Goal: Task Accomplishment & Management: Manage account settings

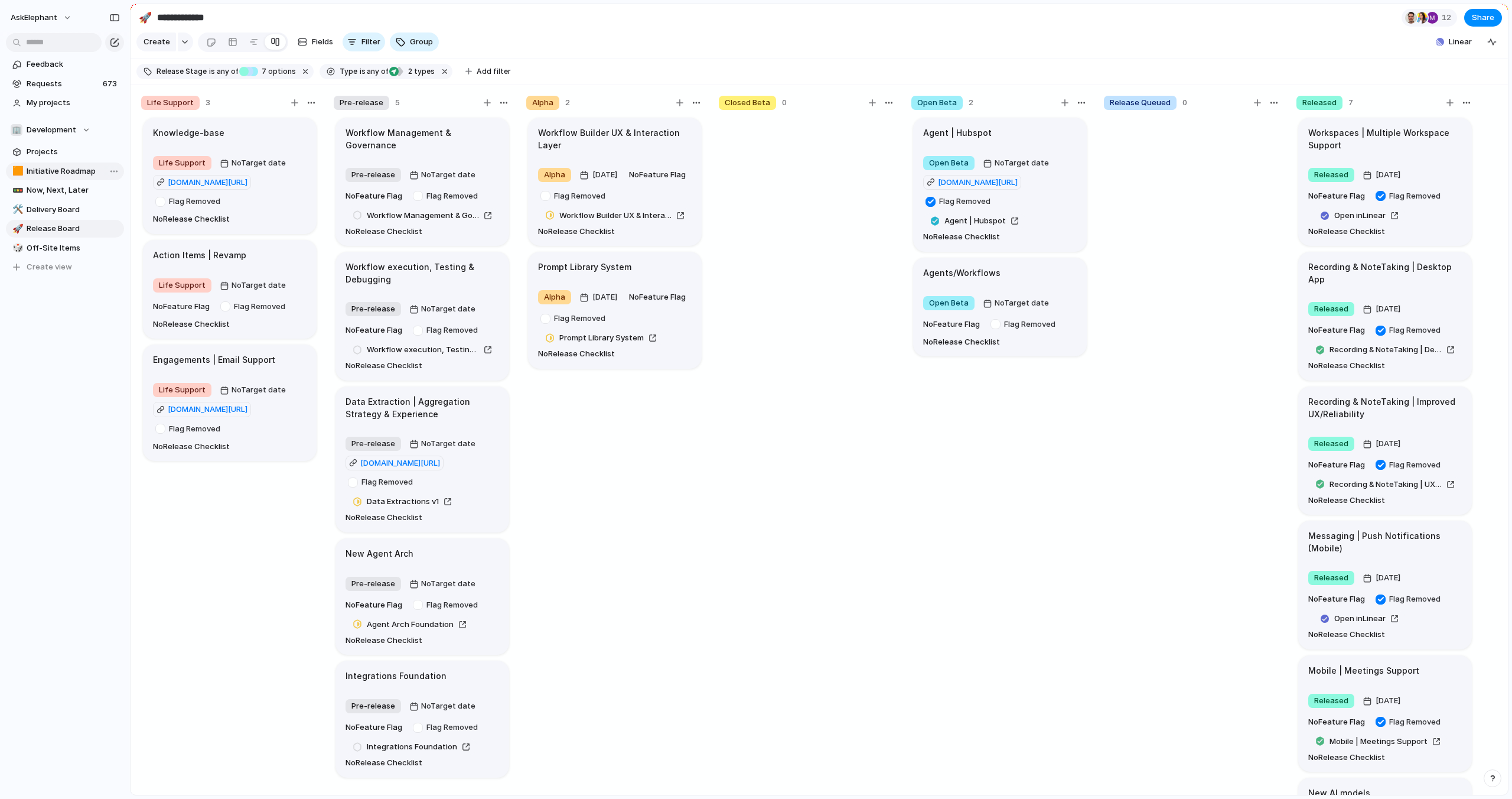
click at [47, 170] on span "Initiative Roadmap" at bounding box center [74, 171] width 93 height 11
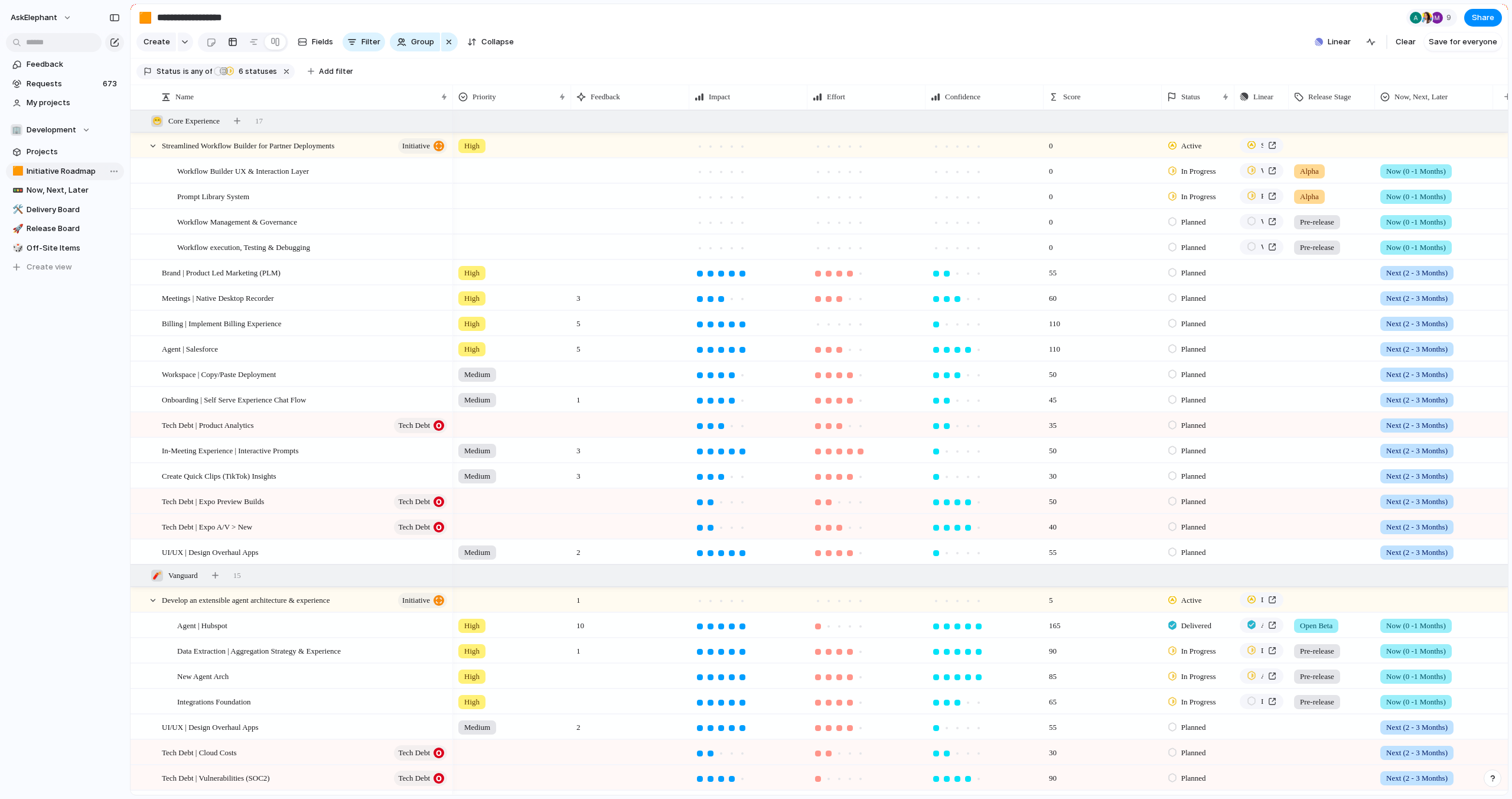
type input "**********"
click at [329, 326] on div "Billing | Implement Billing Experience" at bounding box center [305, 324] width 287 height 25
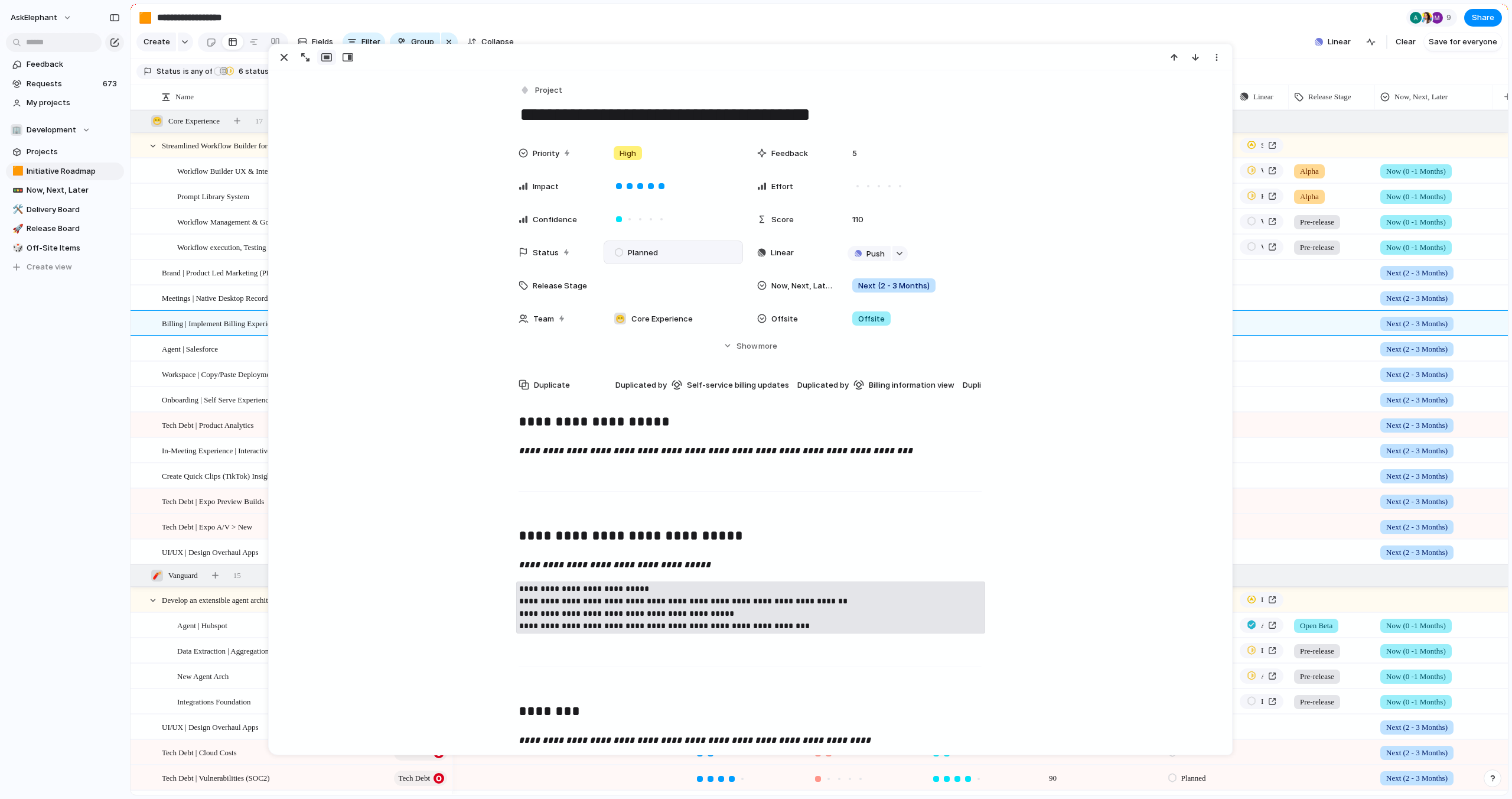
click at [632, 252] on span "Planned" at bounding box center [643, 252] width 30 height 11
click at [635, 364] on span "In Progress" at bounding box center [649, 363] width 42 height 11
click at [900, 252] on div "button" at bounding box center [899, 253] width 8 height 5
click at [939, 298] on span "Issues" at bounding box center [949, 299] width 24 height 11
click at [859, 242] on div "Error" at bounding box center [912, 252] width 140 height 24
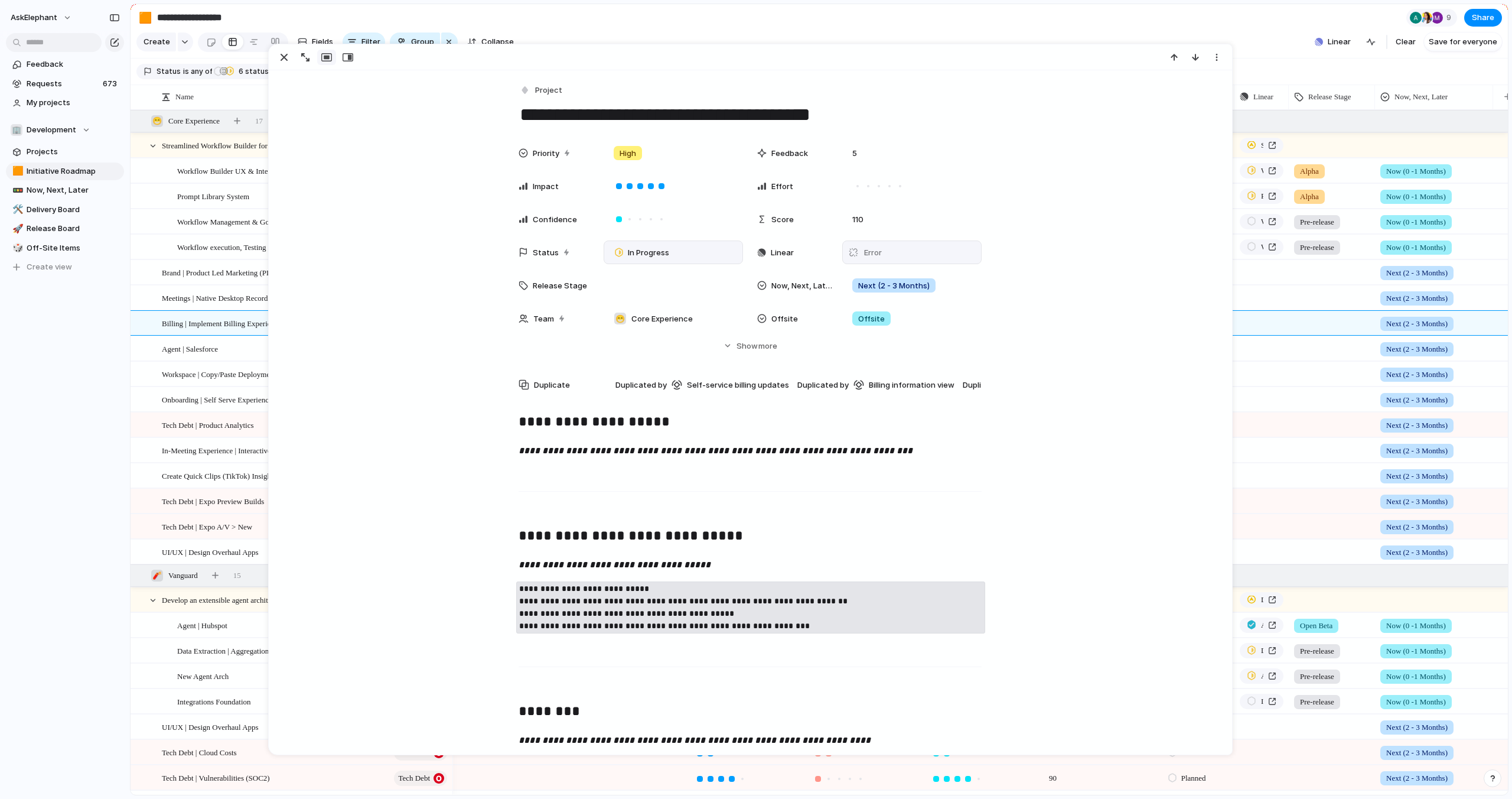
click at [859, 258] on div "Error" at bounding box center [865, 252] width 34 height 11
click at [790, 251] on span "Linear" at bounding box center [783, 252] width 23 height 11
click at [887, 257] on div "Error" at bounding box center [912, 252] width 140 height 24
click at [1217, 35] on section "Create Fields Filter Group Zoom Collapse Linear Clear Save for everyone" at bounding box center [819, 44] width 1377 height 29
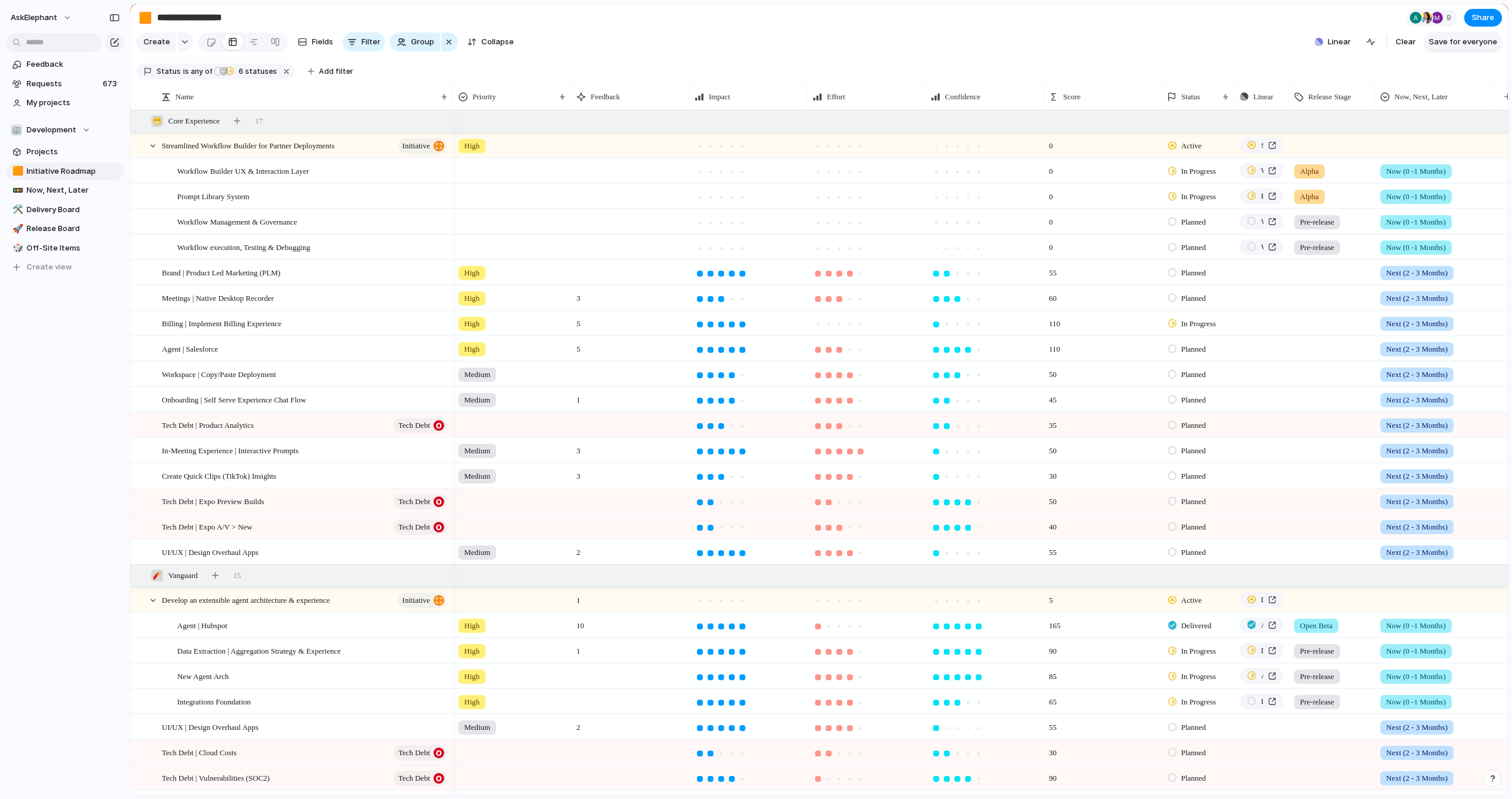
click at [1452, 45] on span "Save for everyone" at bounding box center [1463, 42] width 69 height 11
click at [56, 20] on span "AskElephant" at bounding box center [33, 17] width 47 height 11
click at [59, 104] on li "Sign out" at bounding box center [57, 100] width 98 height 19
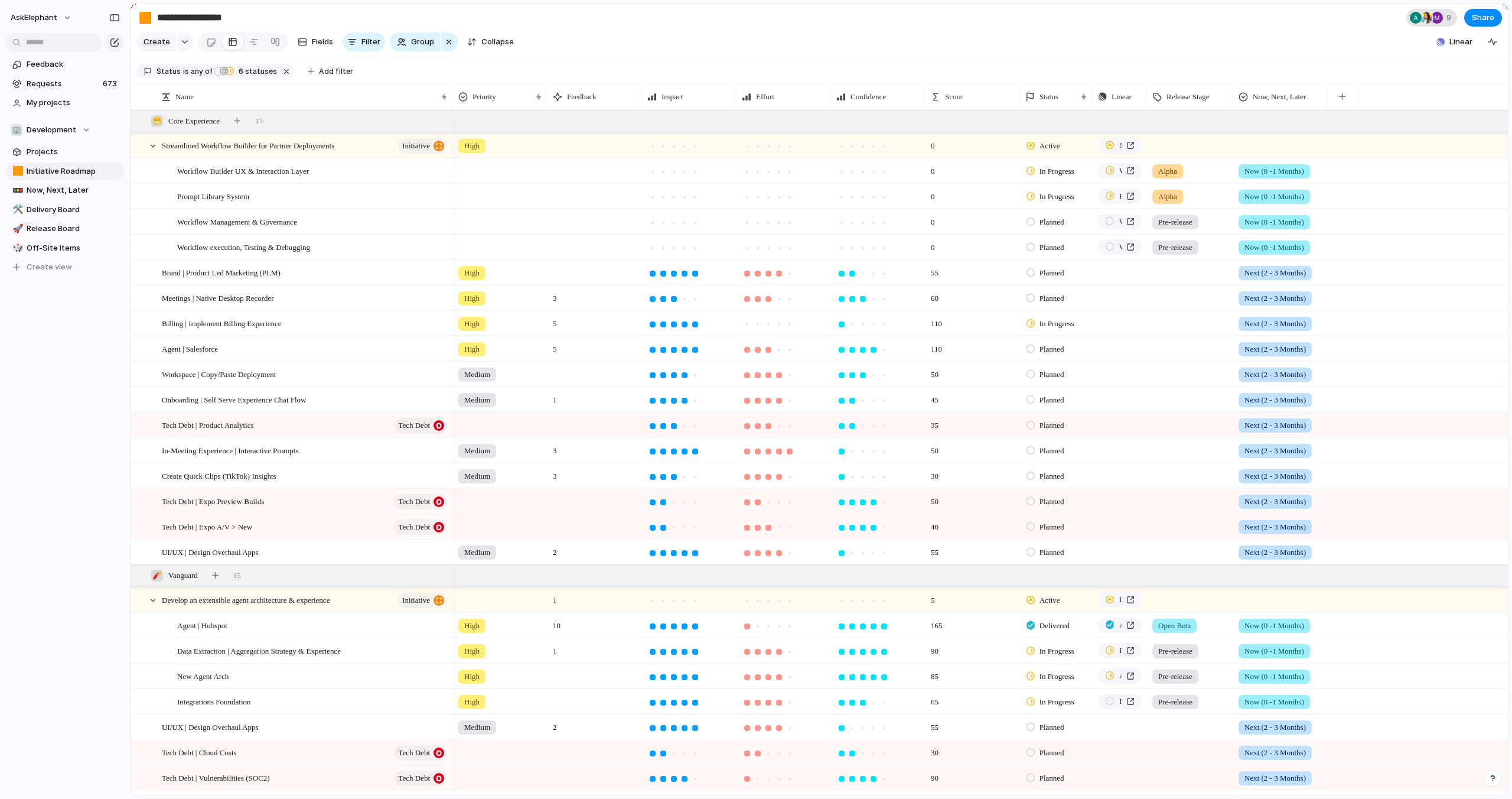
click at [1433, 16] on div at bounding box center [1437, 17] width 11 height 11
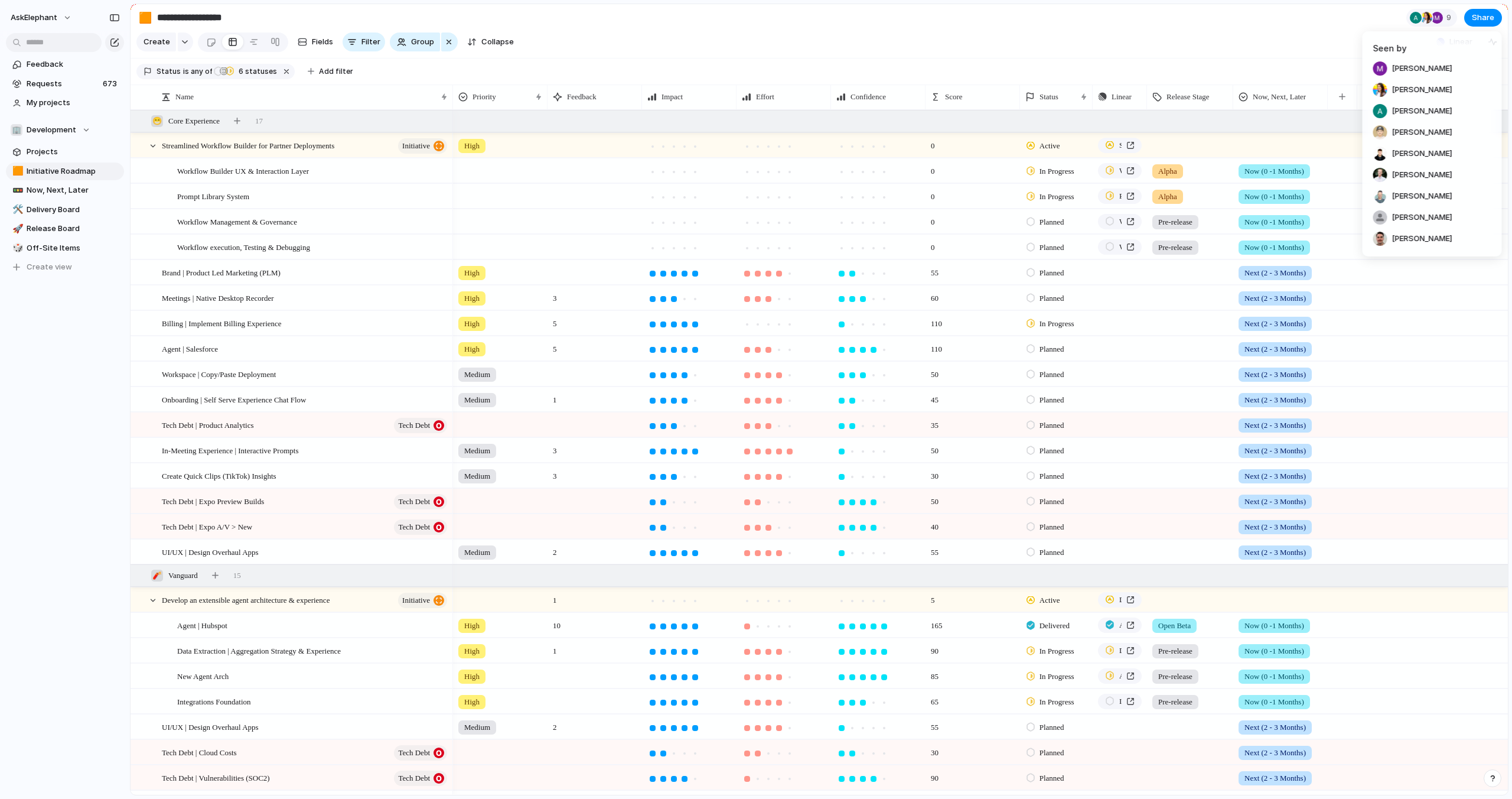
click at [1221, 33] on div "Seen by Mckenzie Sacks Samantha Leon Adam Shumway Kaden Wilkinson Skylar Sanfor…" at bounding box center [756, 400] width 1512 height 799
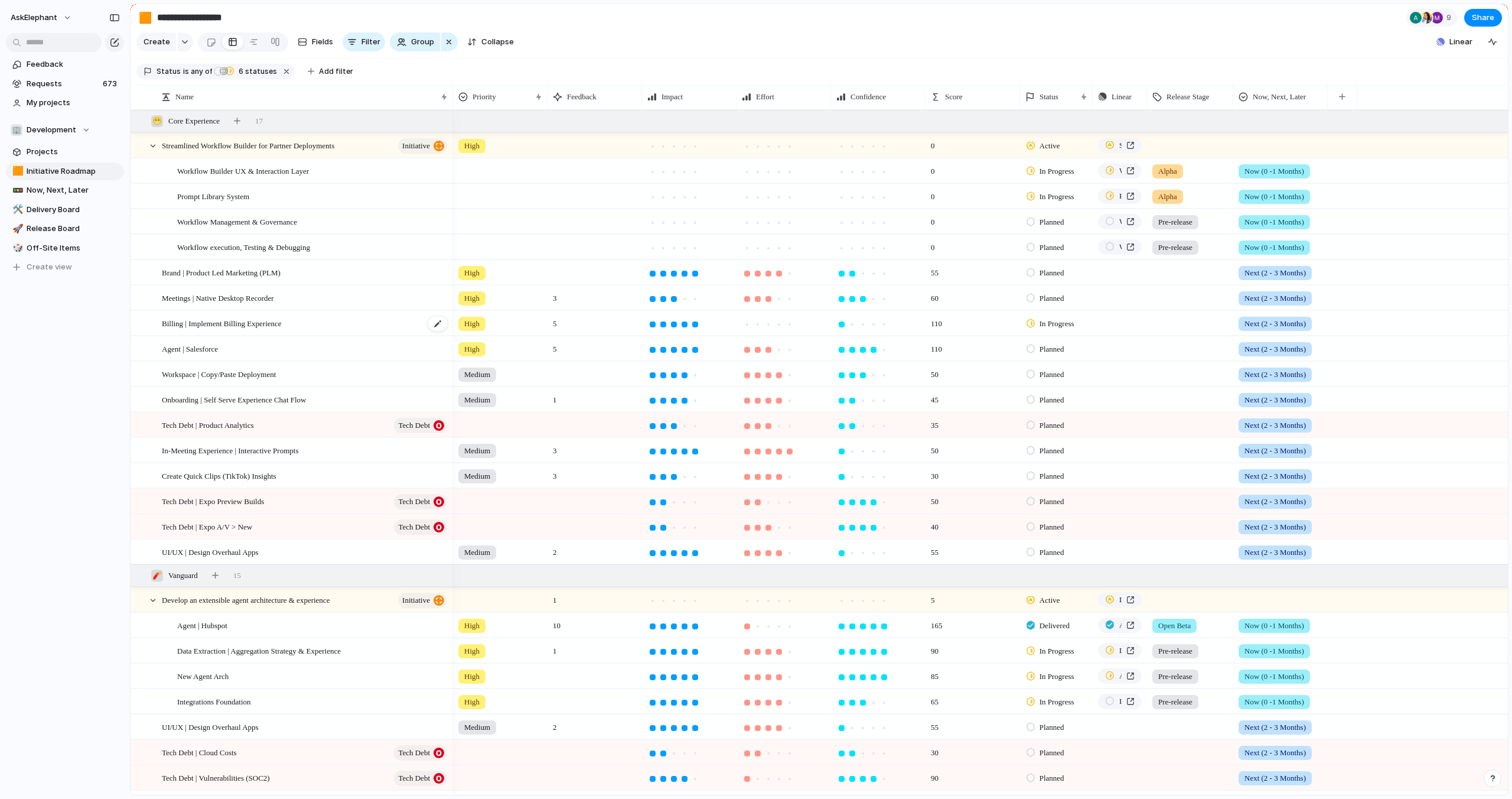
click at [339, 322] on div "Billing | Implement Billing Experience" at bounding box center [305, 324] width 287 height 25
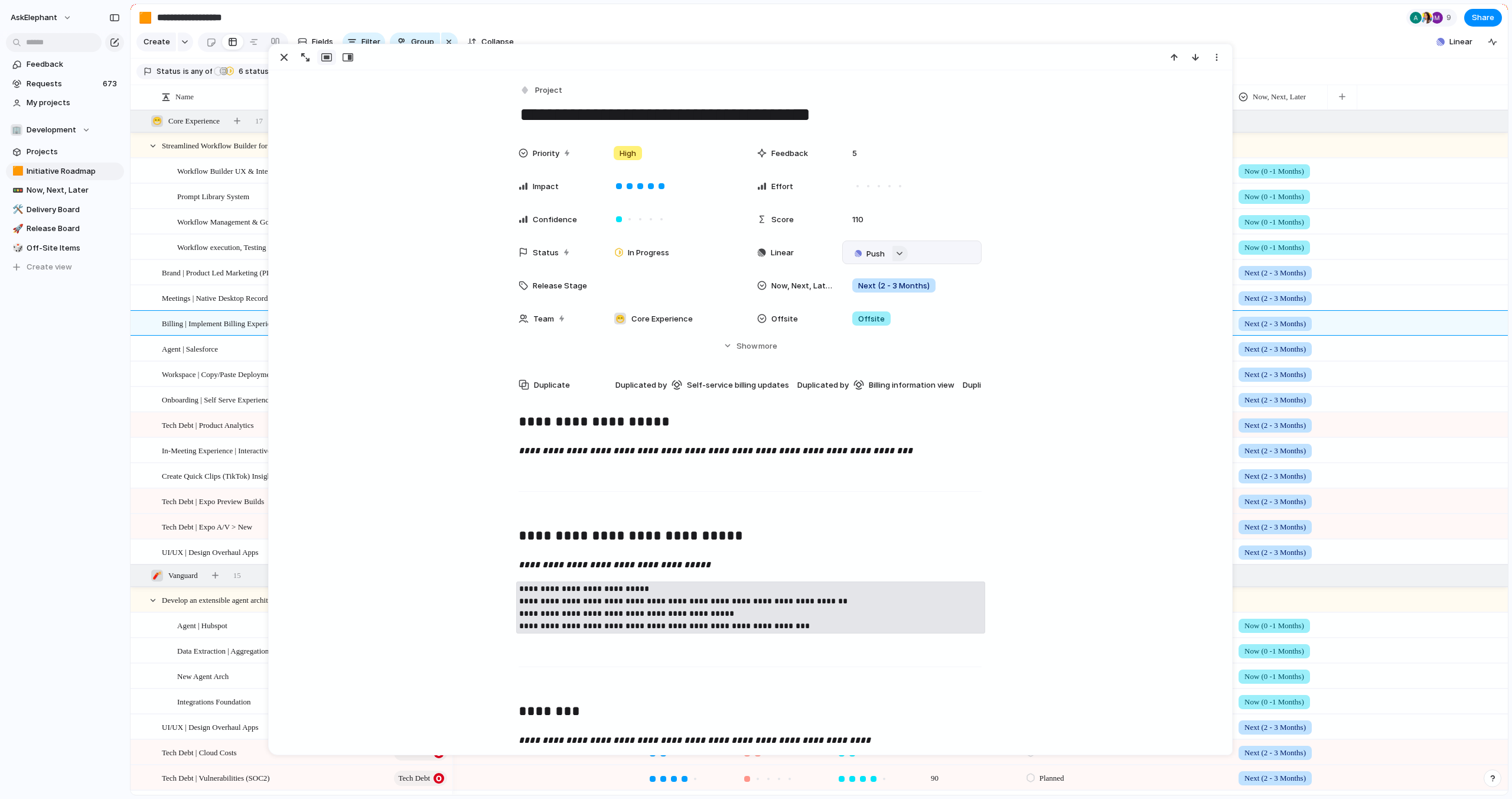
click at [903, 257] on button "button" at bounding box center [900, 253] width 16 height 16
click at [952, 312] on div "Projects Issues Customer Workflow Requests - Q3 2025 Workflow Maintenance & Fix…" at bounding box center [916, 364] width 136 height 202
click at [948, 301] on span "Issues" at bounding box center [949, 299] width 24 height 11
click at [926, 262] on div "Error" at bounding box center [912, 252] width 140 height 24
click at [872, 242] on div "Error" at bounding box center [912, 252] width 140 height 24
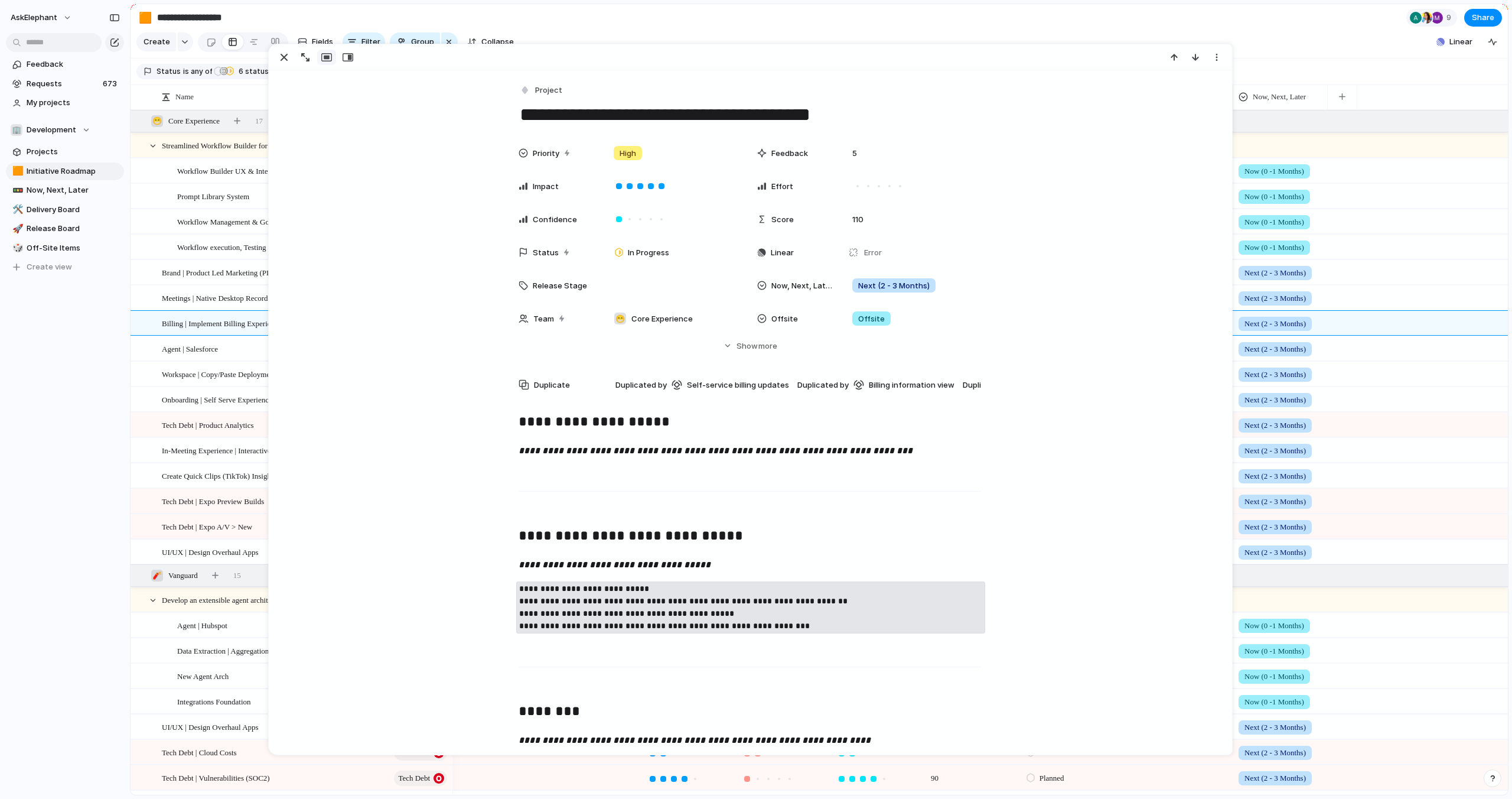
click at [1266, 8] on section "**********" at bounding box center [819, 17] width 1377 height 27
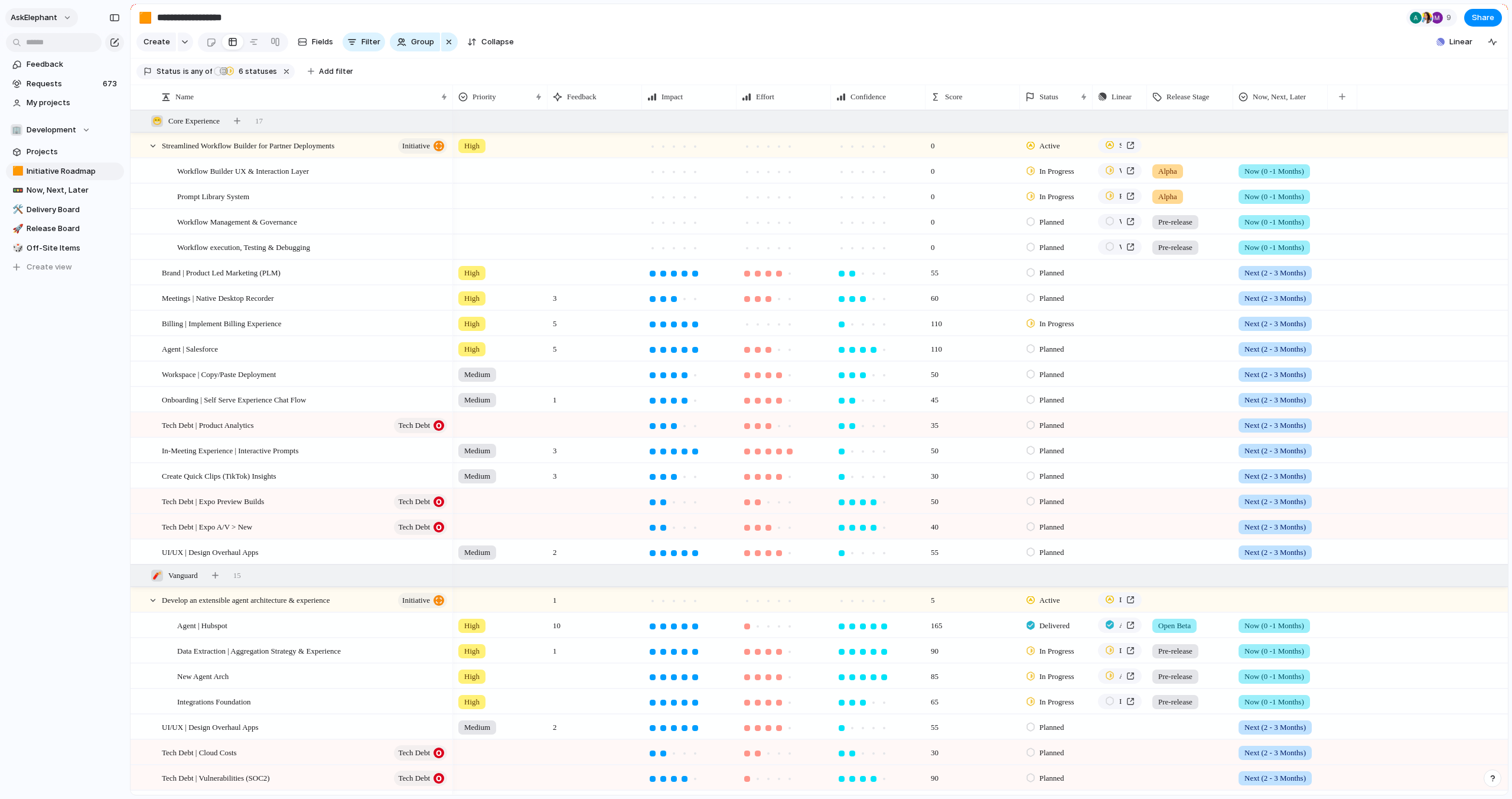
click at [60, 15] on button "AskElephant" at bounding box center [42, 17] width 73 height 19
click at [50, 39] on span "Settings" at bounding box center [43, 44] width 33 height 11
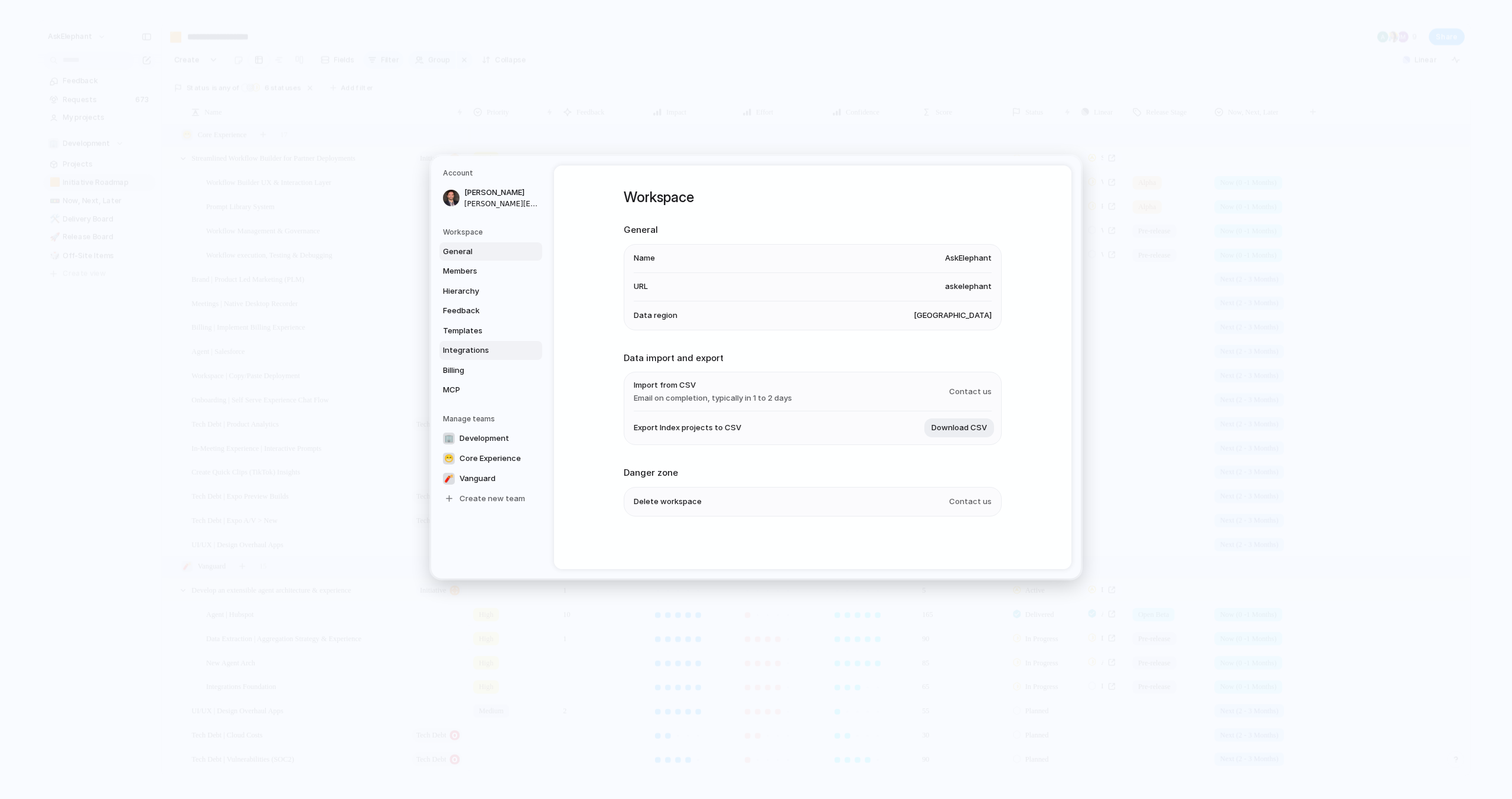
click at [457, 353] on span "Integrations" at bounding box center [480, 350] width 76 height 11
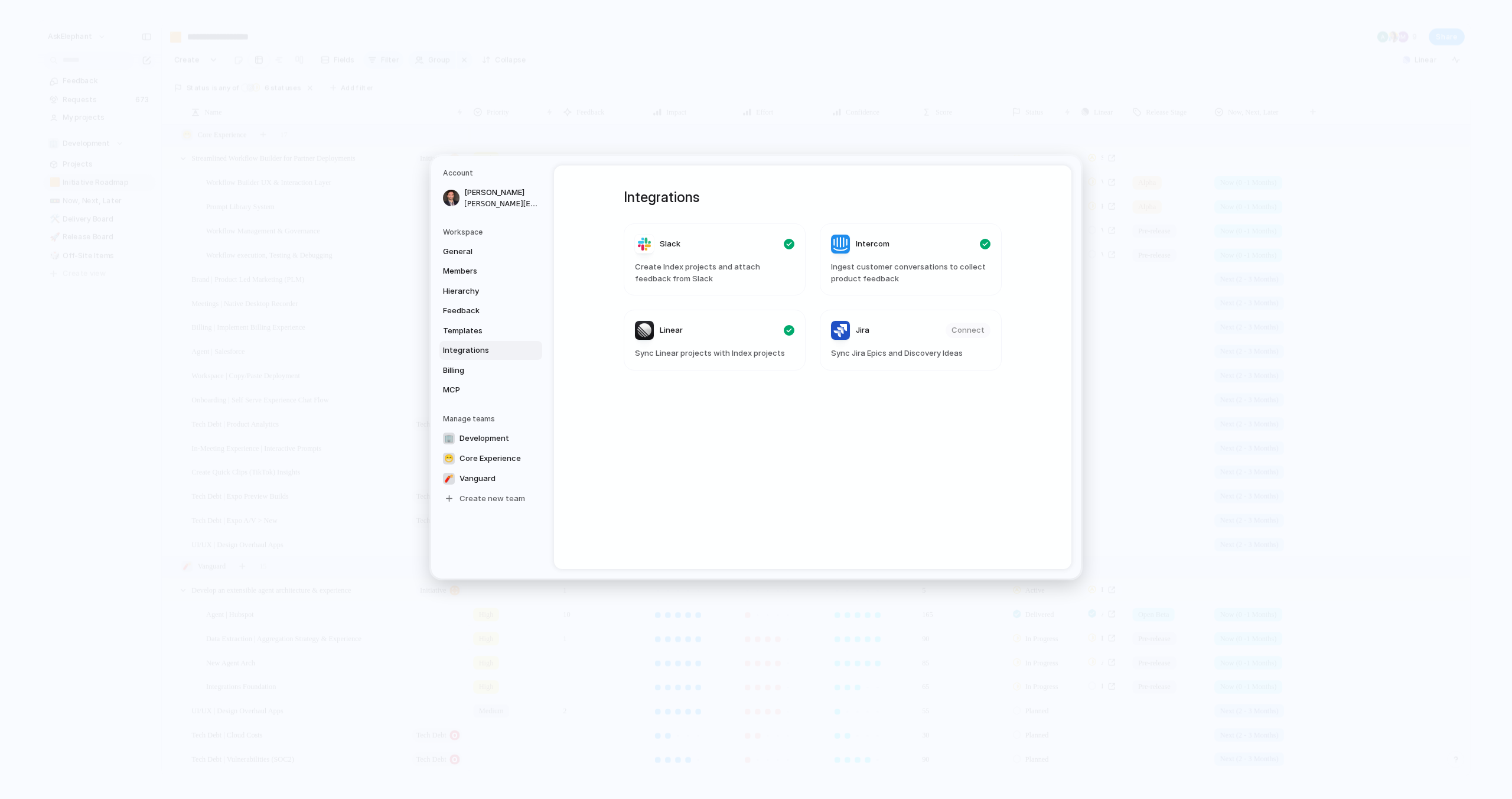
click at [898, 330] on header "Jira Connect" at bounding box center [910, 330] width 159 height 19
click at [869, 438] on div "Integrations Slack Create Index projects and attach feedback from Slack Interco…" at bounding box center [813, 367] width 421 height 404
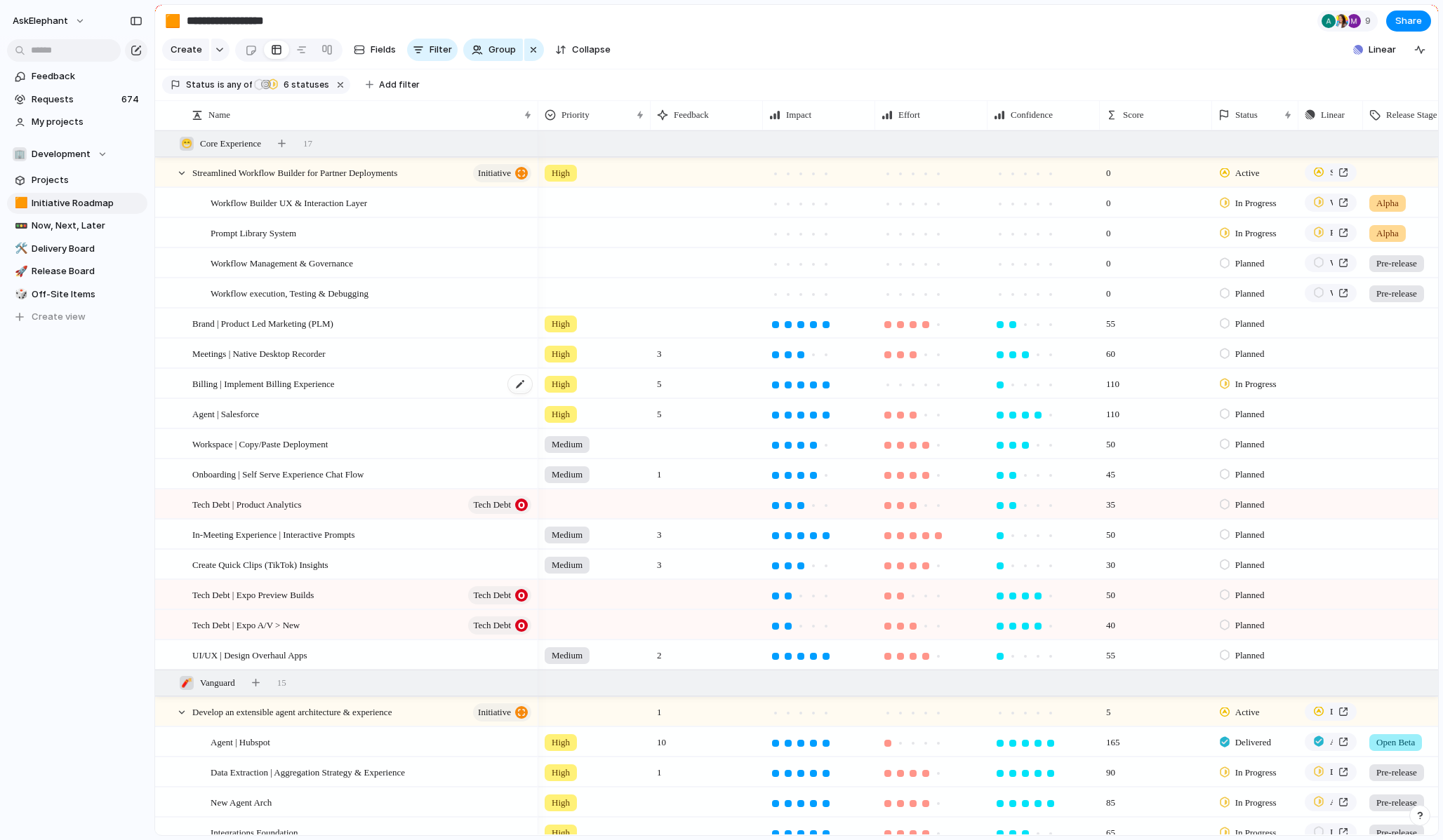
click at [353, 378] on div "Billing | Implement Billing Experience" at bounding box center [362, 384] width 341 height 29
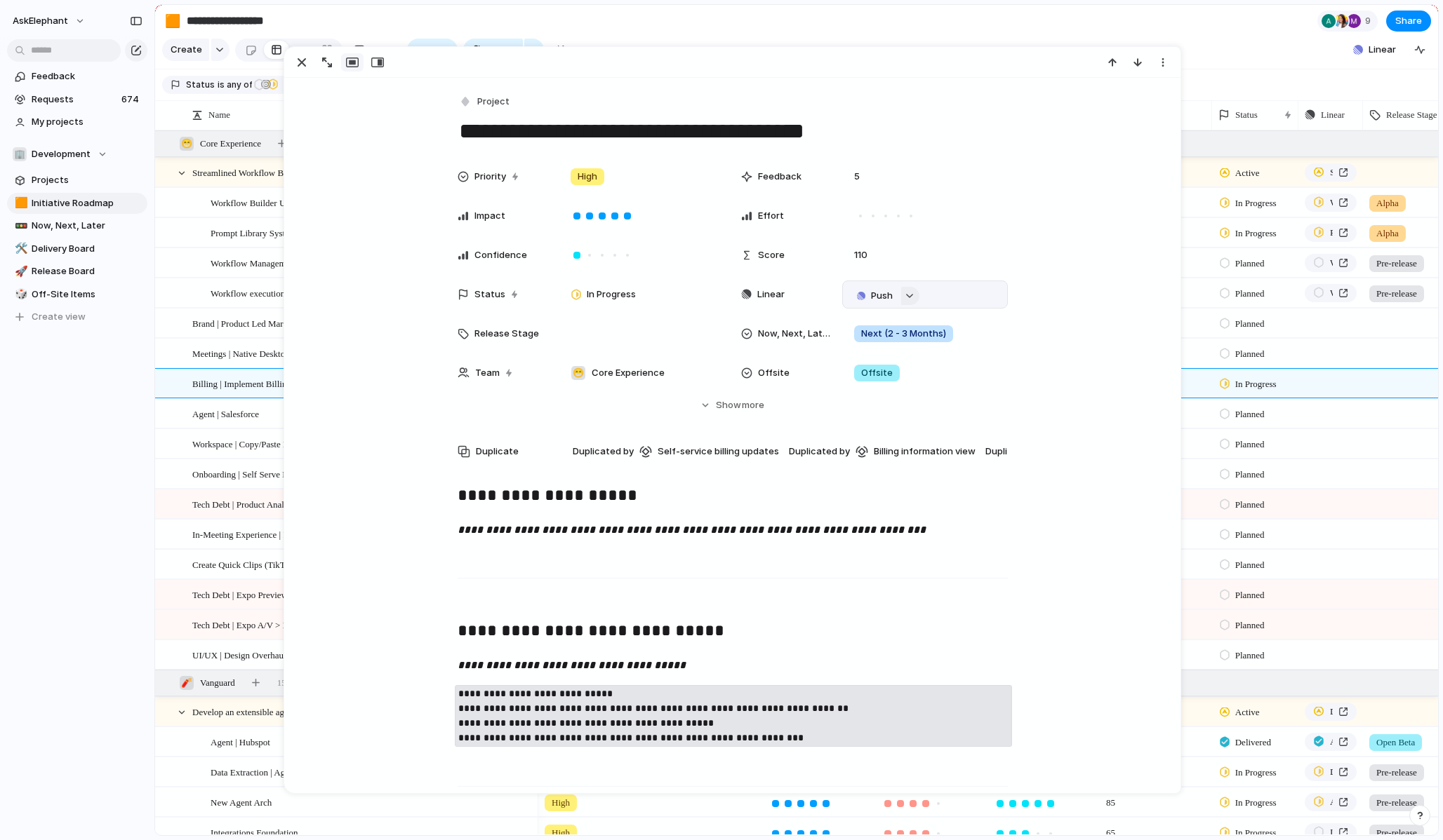
click at [908, 289] on button "button" at bounding box center [909, 296] width 18 height 18
type input "*"
click at [953, 334] on input "*****" at bounding box center [929, 321] width 161 height 28
click at [957, 342] on button "Issues" at bounding box center [968, 350] width 81 height 28
click at [926, 325] on input "*****" at bounding box center [929, 321] width 161 height 28
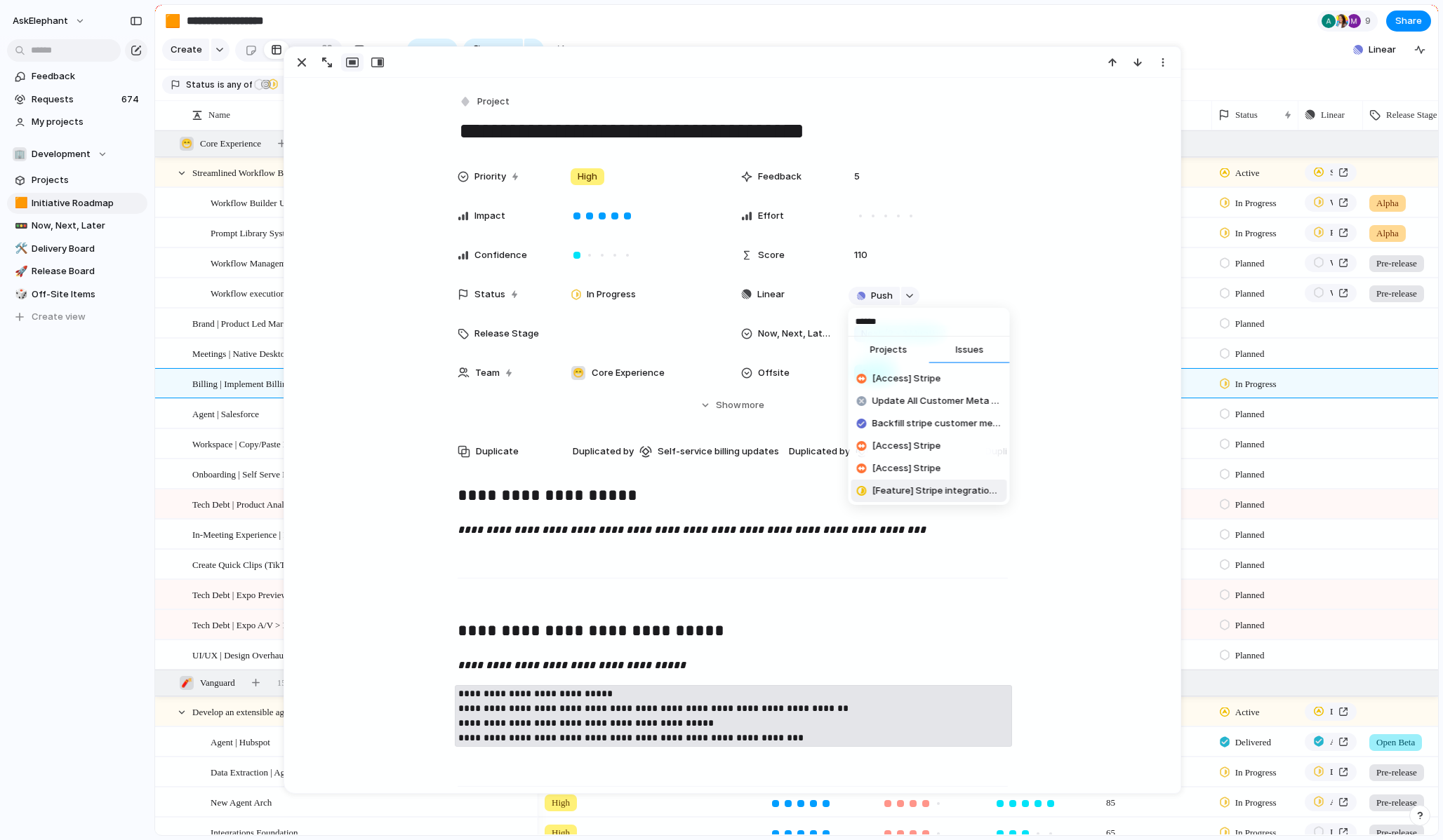
type input "******"
click at [932, 488] on span "[Feature] Stripe integration for adding team members" at bounding box center [936, 491] width 129 height 14
